Goal: Task Accomplishment & Management: Manage account settings

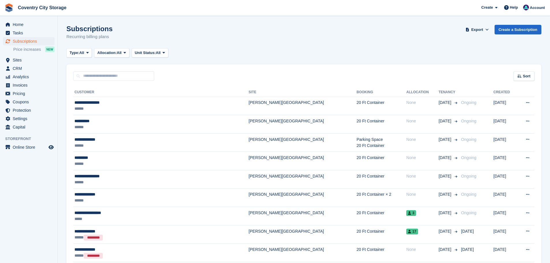
click at [101, 100] on div "**********" at bounding box center [134, 103] width 121 height 6
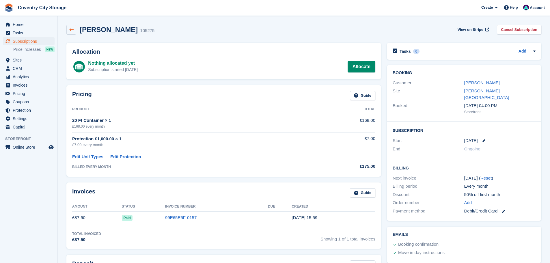
click at [72, 30] on icon at bounding box center [71, 30] width 4 height 4
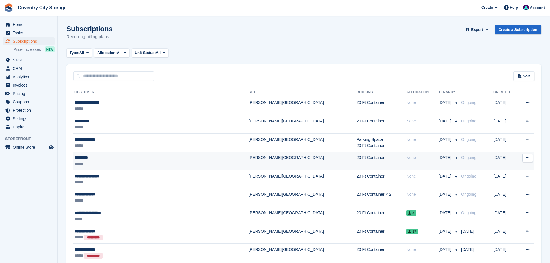
click at [140, 157] on div "*********" at bounding box center [134, 158] width 121 height 6
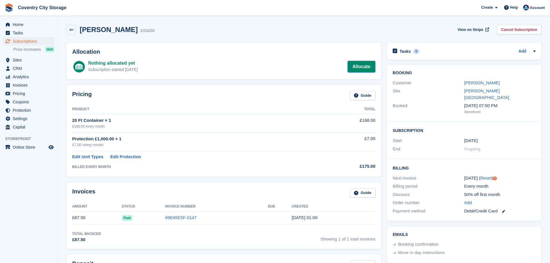
click at [358, 65] on link "Allocate" at bounding box center [362, 67] width 28 height 12
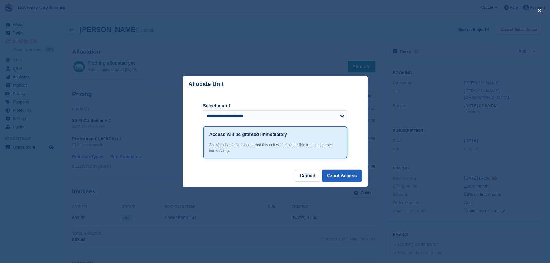
click at [339, 171] on button "Grant Access" at bounding box center [342, 176] width 40 height 12
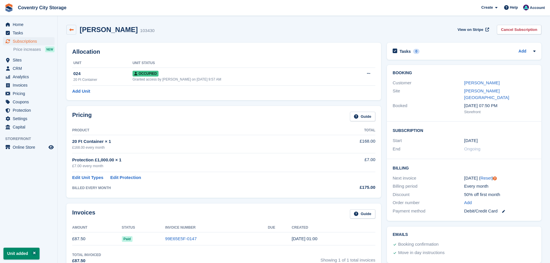
click at [74, 30] on link at bounding box center [71, 30] width 10 height 10
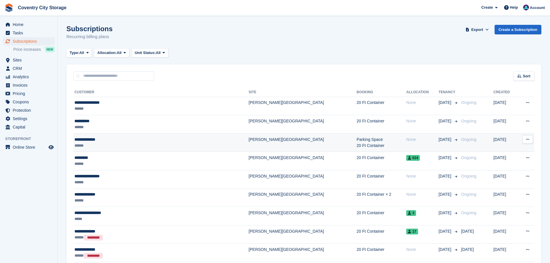
click at [133, 141] on div "**********" at bounding box center [134, 140] width 121 height 6
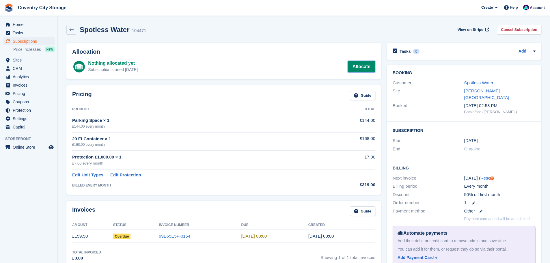
click at [366, 68] on link "Allocate" at bounding box center [362, 67] width 28 height 12
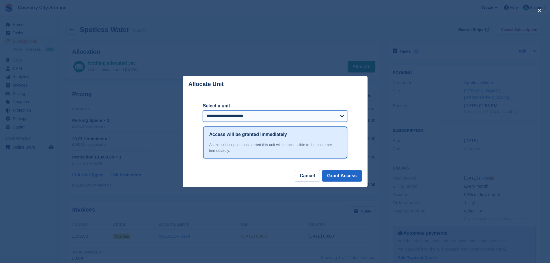
click at [277, 120] on select "**********" at bounding box center [275, 116] width 144 height 12
click at [328, 84] on header "Allocate Unit" at bounding box center [275, 84] width 185 height 16
click at [307, 176] on button "Cancel" at bounding box center [307, 176] width 25 height 12
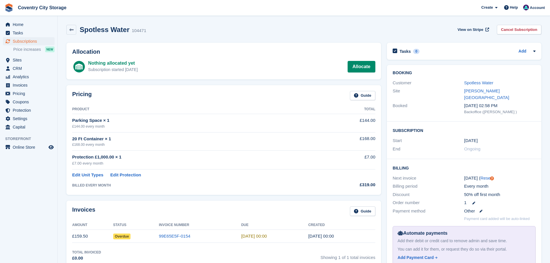
click at [74, 37] on div "Spotless Water 104471 View on Stripe Cancel Subscription" at bounding box center [304, 31] width 481 height 18
click at [70, 31] on icon at bounding box center [71, 30] width 4 height 4
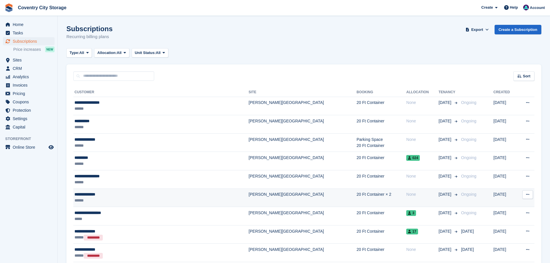
click at [166, 200] on div "******" at bounding box center [134, 200] width 121 height 6
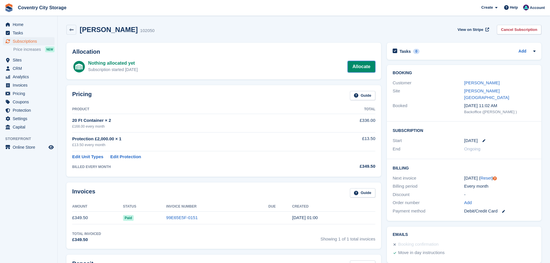
click at [349, 71] on link "Allocate" at bounding box center [362, 67] width 28 height 12
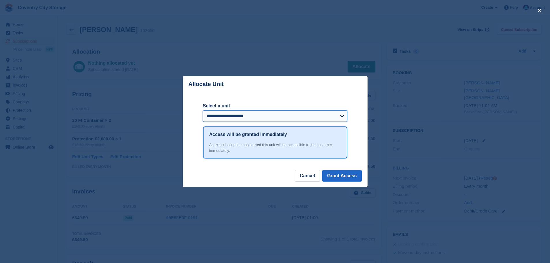
click at [264, 116] on select "**********" at bounding box center [275, 116] width 144 height 12
click at [313, 83] on header "Allocate Unit" at bounding box center [275, 84] width 185 height 16
click at [309, 178] on button "Cancel" at bounding box center [307, 176] width 25 height 12
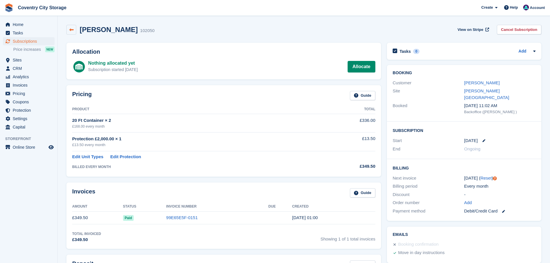
click at [74, 32] on link at bounding box center [71, 30] width 10 height 10
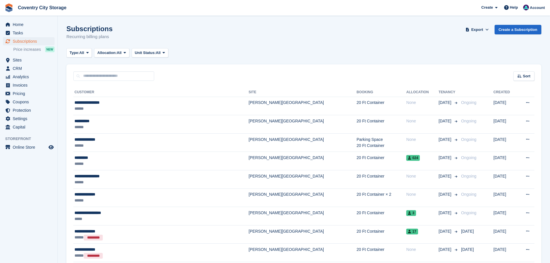
click at [223, 48] on div "Type: All All Upcoming Previous Active Ending Allocation: All All Allocated Una…" at bounding box center [303, 53] width 475 height 10
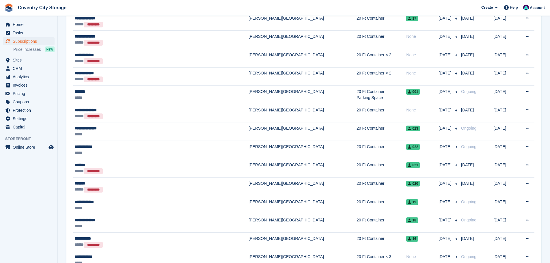
scroll to position [212, 0]
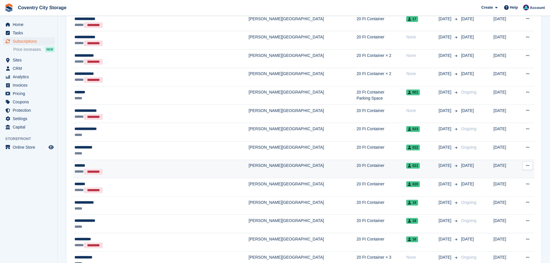
click at [527, 165] on icon at bounding box center [527, 166] width 3 height 4
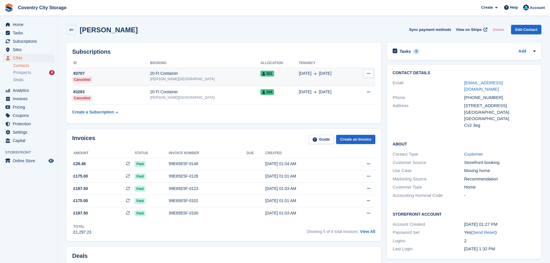
click at [369, 73] on icon at bounding box center [368, 74] width 3 height 4
click at [80, 74] on div "83707" at bounding box center [111, 73] width 78 height 6
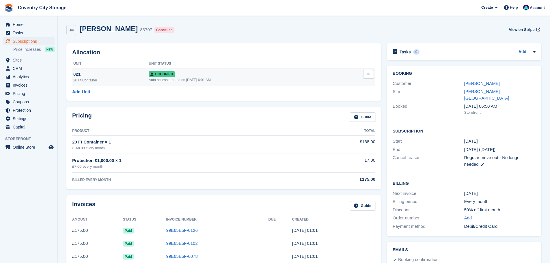
click at [366, 73] on button at bounding box center [368, 74] width 11 height 9
click at [348, 107] on p "Deallocate" at bounding box center [346, 106] width 50 height 8
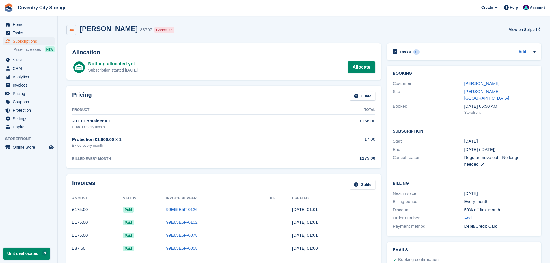
click at [73, 29] on icon at bounding box center [71, 30] width 4 height 4
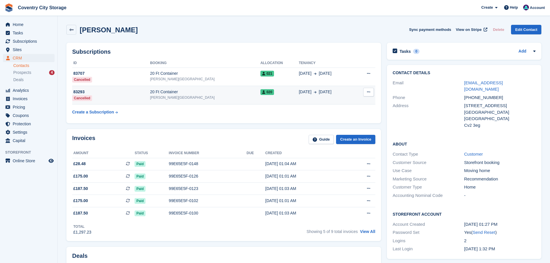
click at [373, 92] on button at bounding box center [368, 92] width 11 height 9
click at [81, 96] on div "Cancelled" at bounding box center [82, 98] width 20 height 6
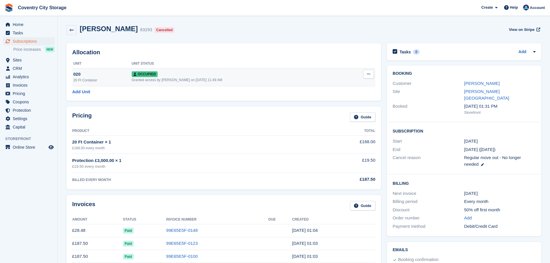
click at [372, 73] on button at bounding box center [368, 74] width 11 height 9
click at [342, 103] on p "Deallocate" at bounding box center [346, 106] width 50 height 8
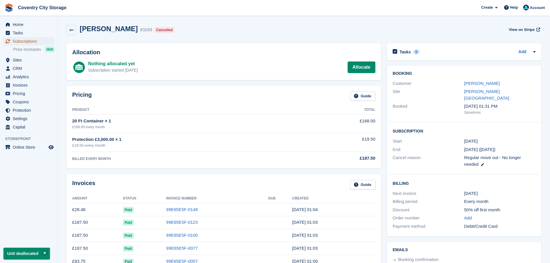
click at [30, 40] on span "Subscriptions" at bounding box center [30, 41] width 35 height 8
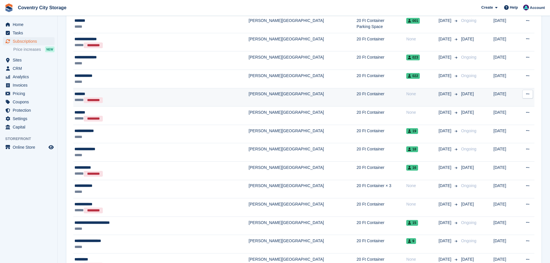
scroll to position [289, 0]
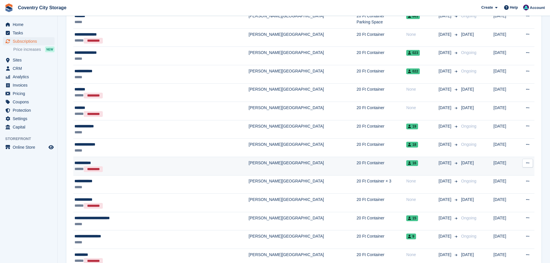
click at [158, 165] on div "**********" at bounding box center [134, 163] width 121 height 6
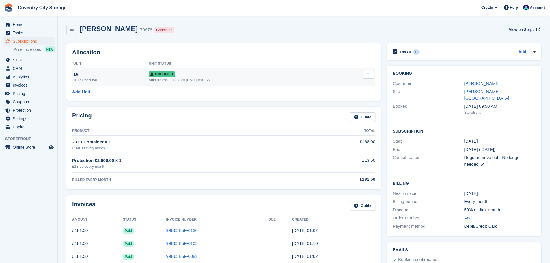
click at [370, 74] on icon at bounding box center [368, 74] width 3 height 4
click at [302, 70] on td "Occupied Auto access granted on [DATE] 6:01 AM" at bounding box center [244, 77] width 190 height 18
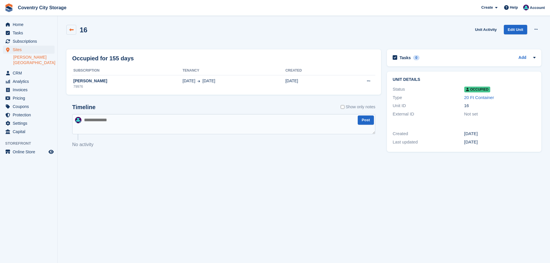
click at [76, 32] on link at bounding box center [71, 30] width 10 height 10
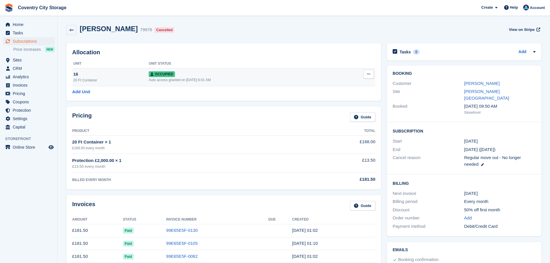
click at [371, 79] on td "Overlock Repossess Deallocate" at bounding box center [356, 77] width 37 height 18
click at [369, 74] on icon at bounding box center [368, 74] width 3 height 4
click at [354, 104] on p "Deallocate" at bounding box center [346, 106] width 50 height 8
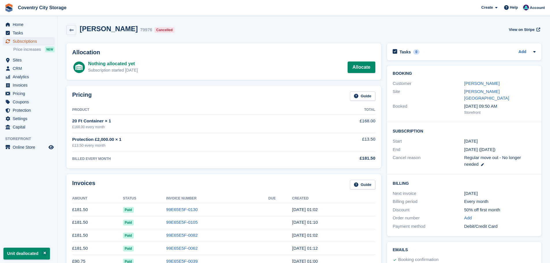
click at [27, 40] on span "Subscriptions" at bounding box center [30, 41] width 35 height 8
